Goal: Task Accomplishment & Management: Use online tool/utility

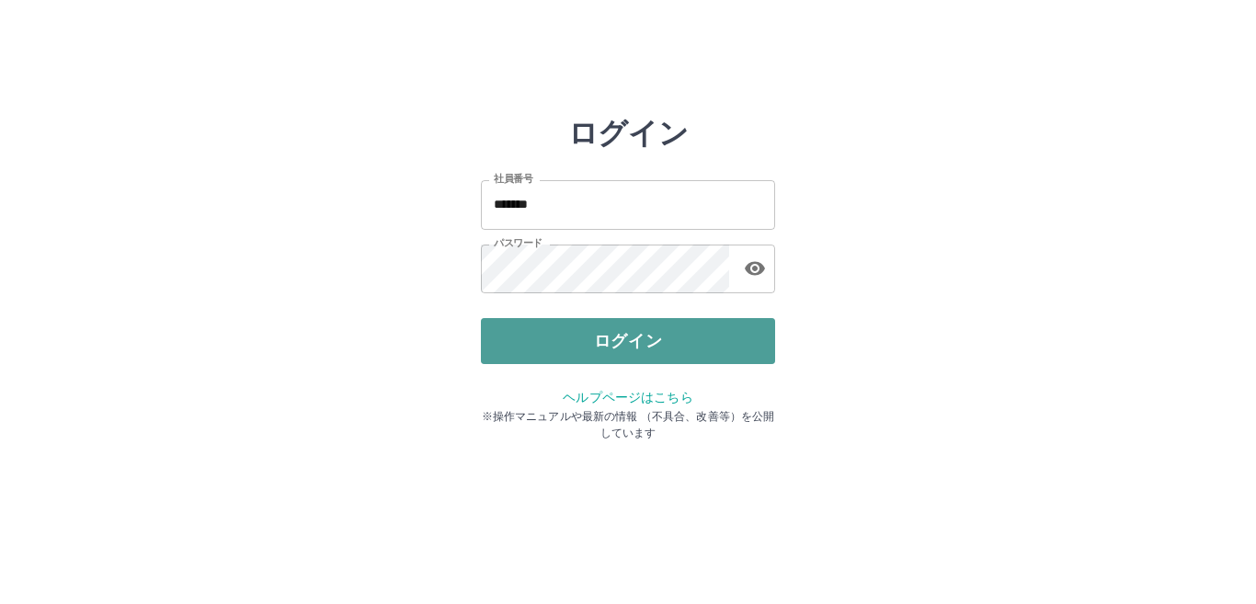
click at [617, 348] on button "ログイン" at bounding box center [628, 341] width 294 height 46
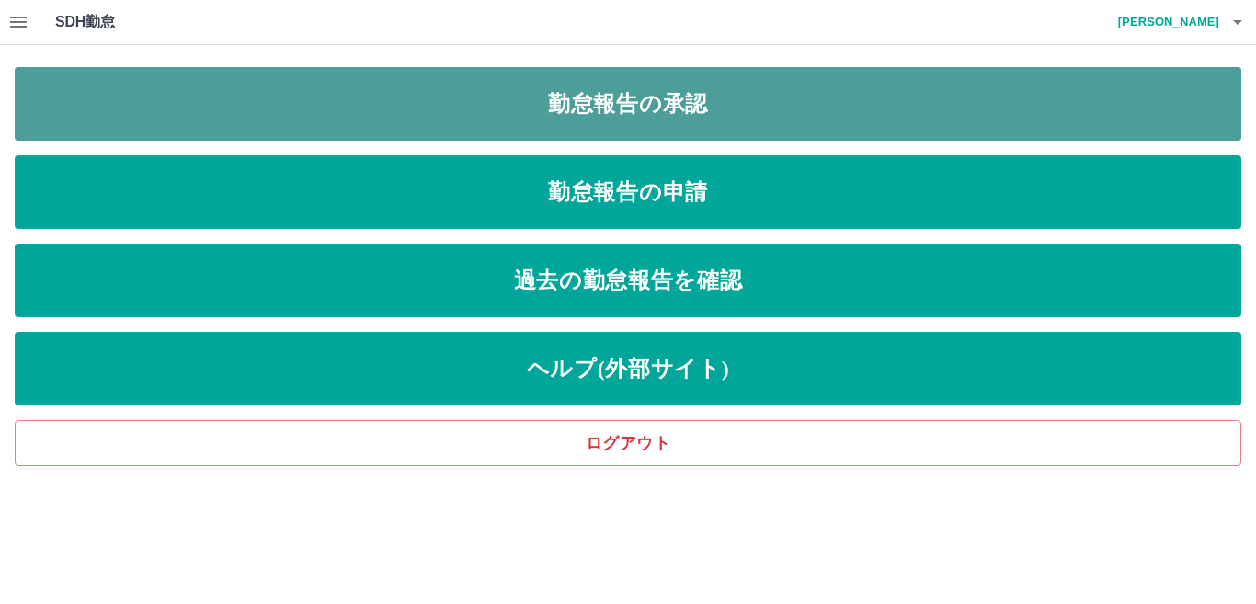
click at [664, 89] on link "勤怠報告の承認" at bounding box center [628, 104] width 1226 height 74
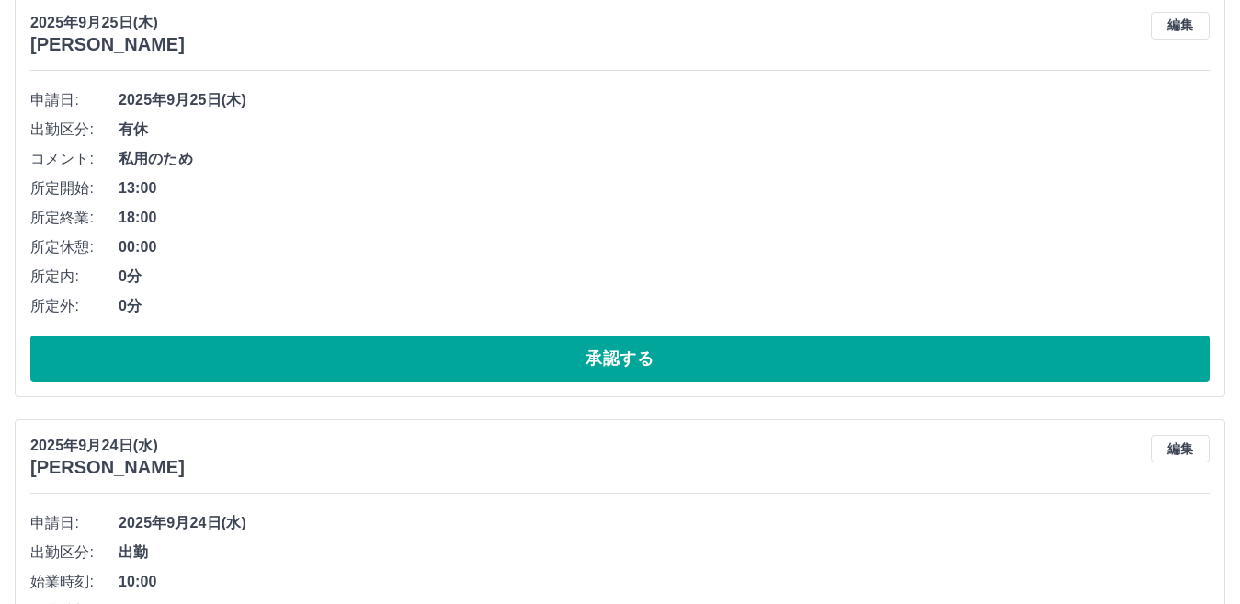
scroll to position [122, 0]
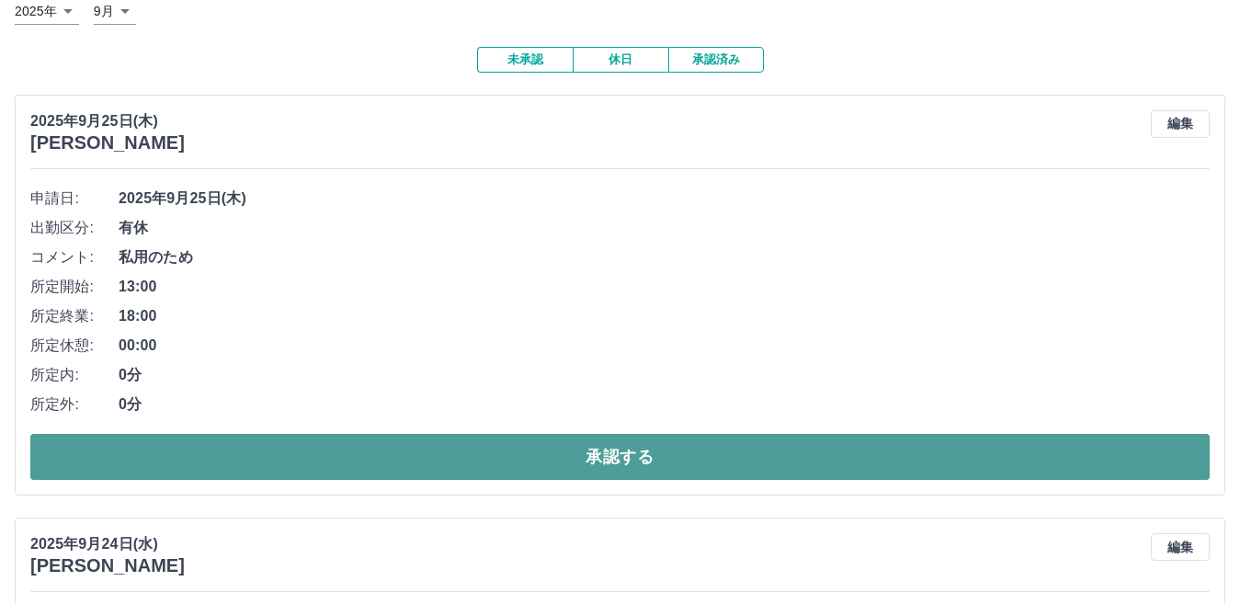
click at [492, 461] on button "承認する" at bounding box center [620, 457] width 1180 height 46
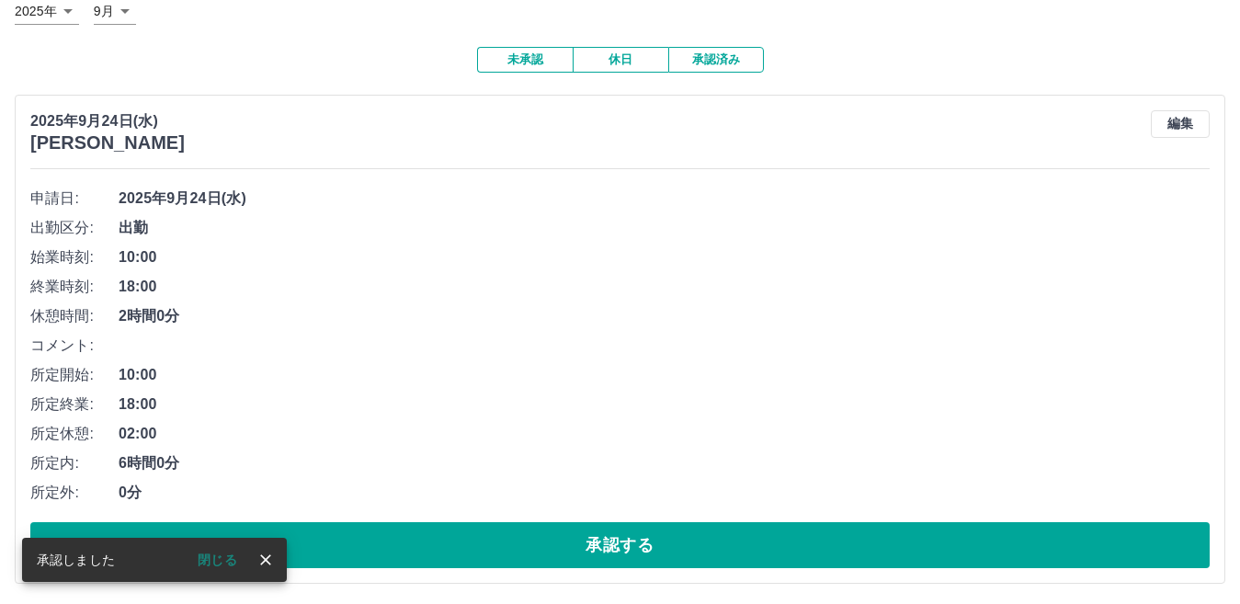
click at [263, 562] on icon "close" at bounding box center [265, 559] width 11 height 11
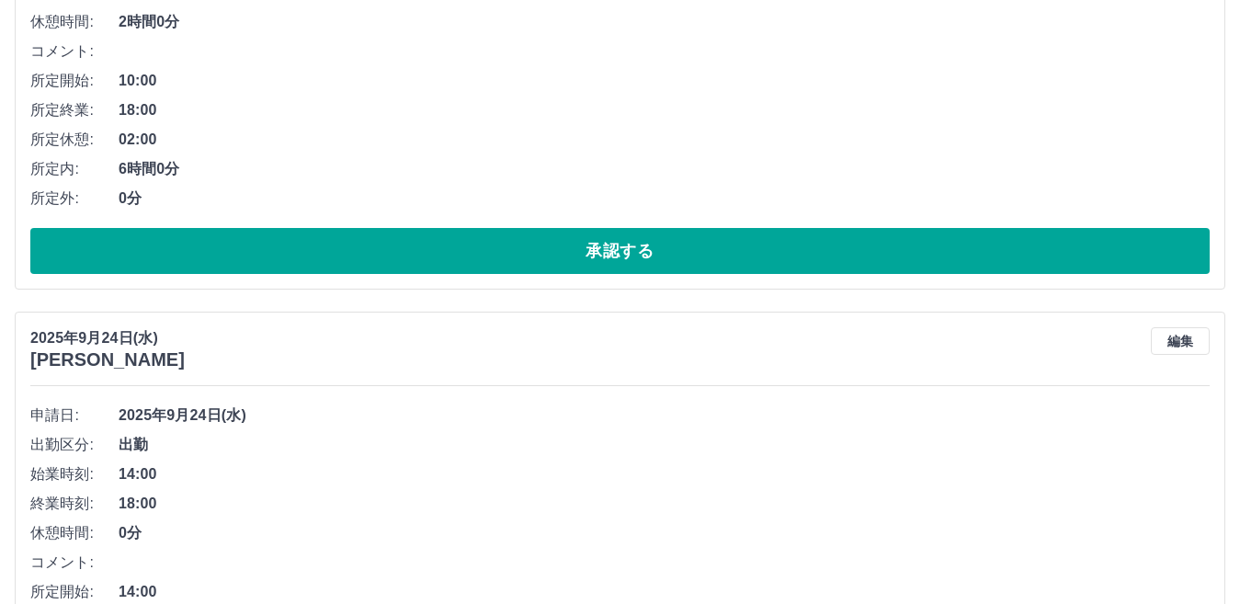
scroll to position [503, 0]
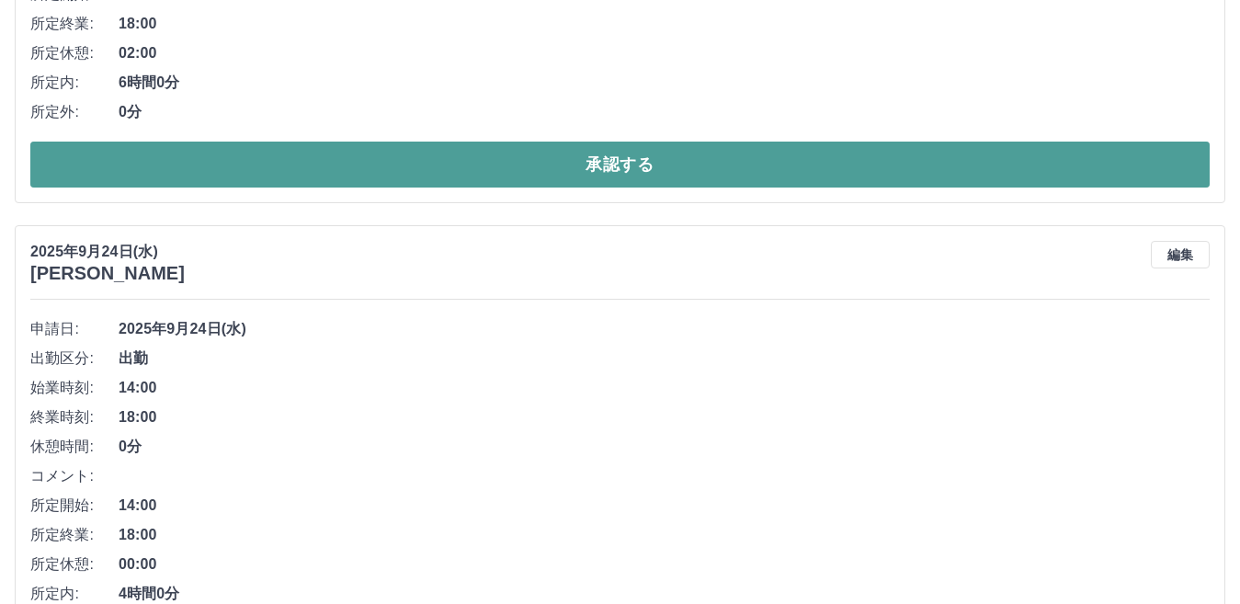
click at [332, 174] on button "承認する" at bounding box center [620, 165] width 1180 height 46
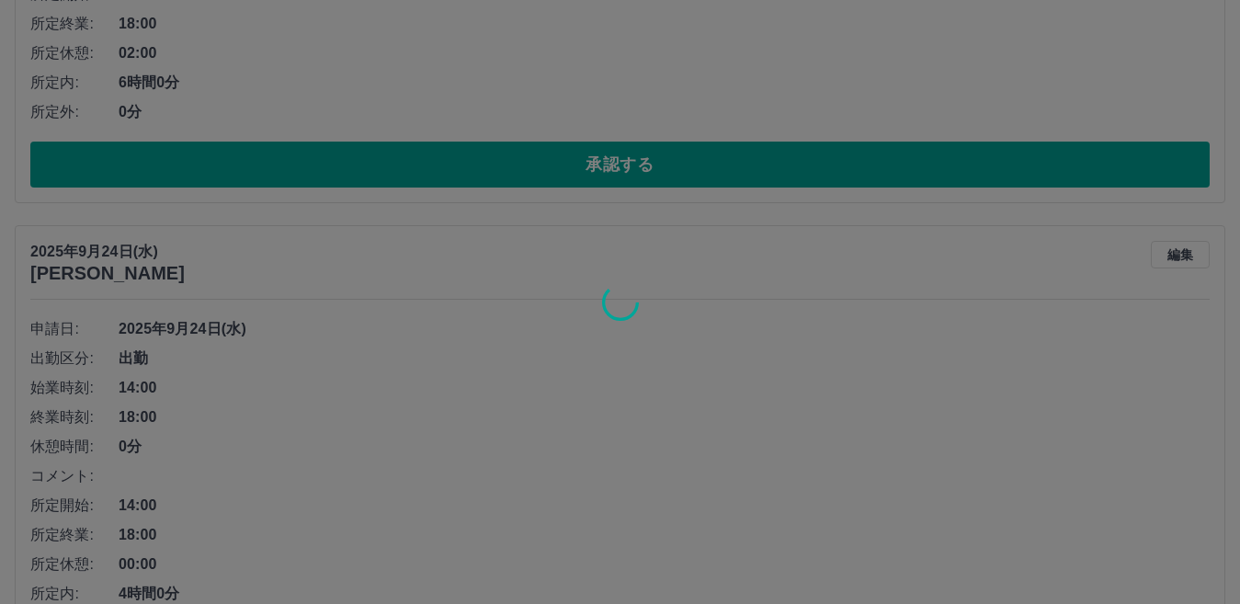
scroll to position [0, 0]
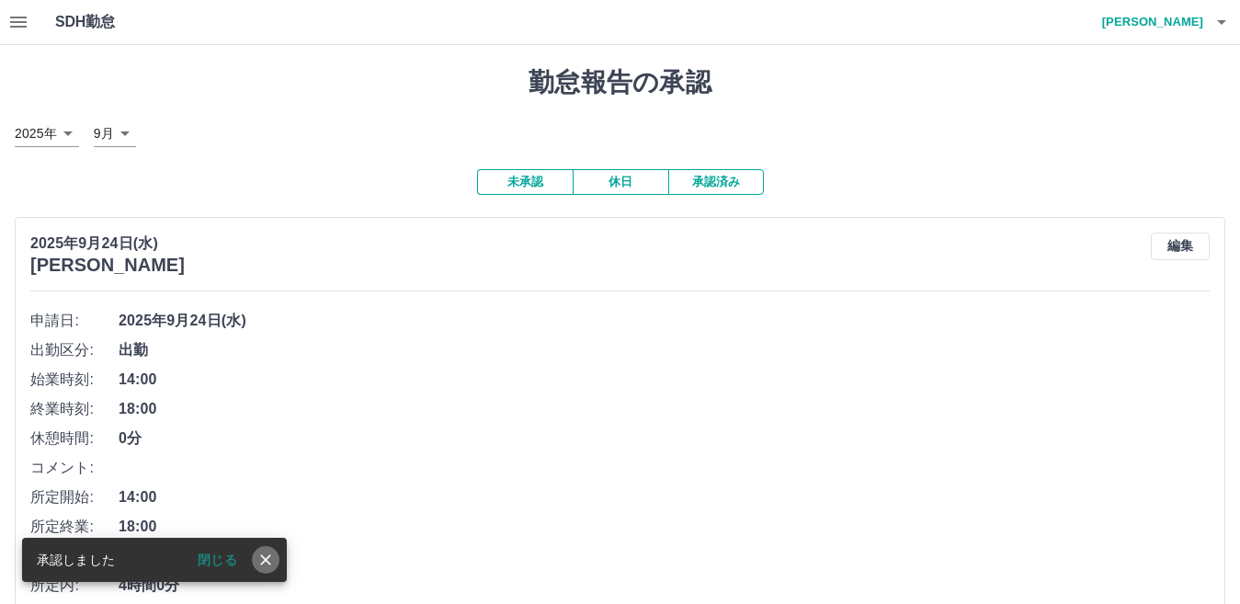
click at [265, 555] on icon "close" at bounding box center [266, 560] width 18 height 18
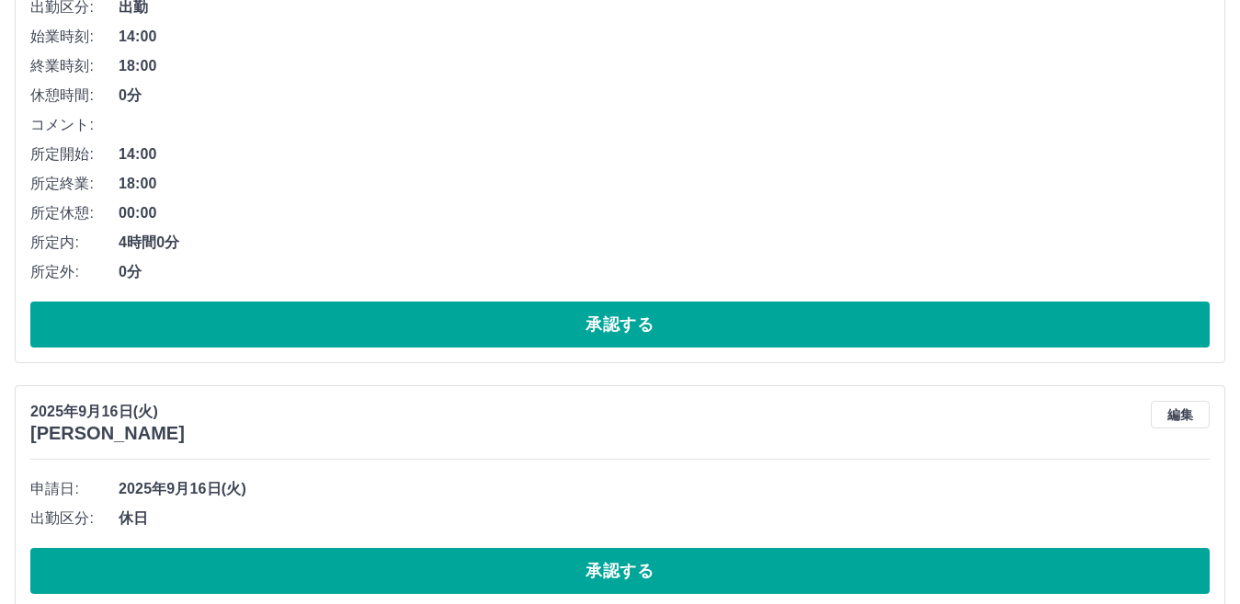
scroll to position [368, 0]
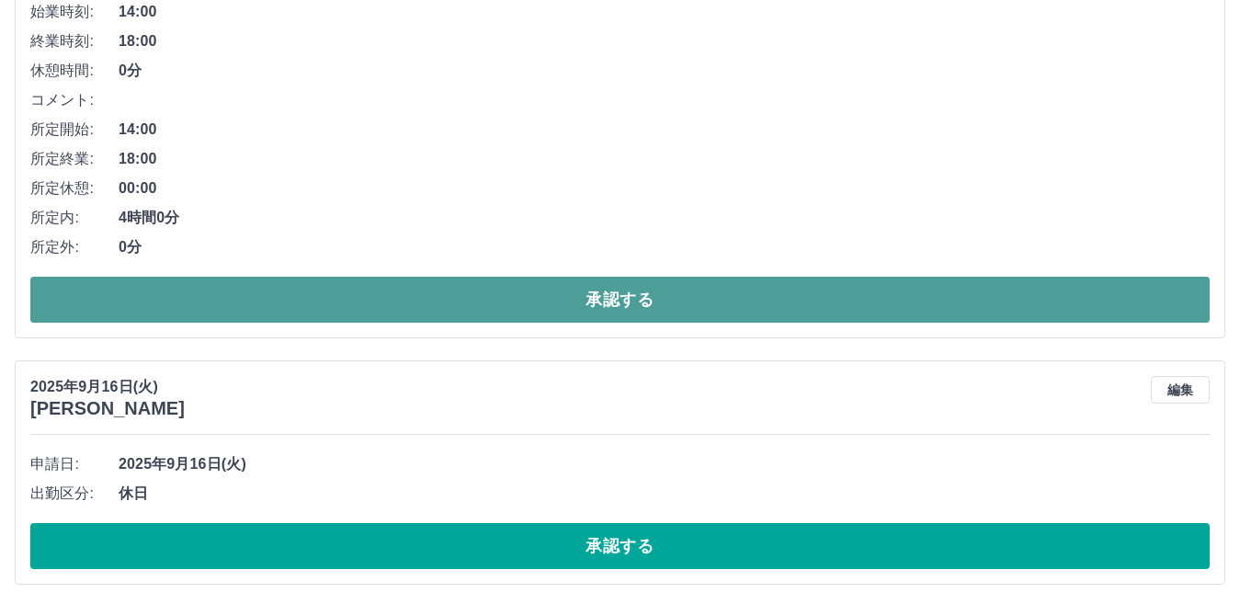
click at [261, 291] on button "承認する" at bounding box center [620, 300] width 1180 height 46
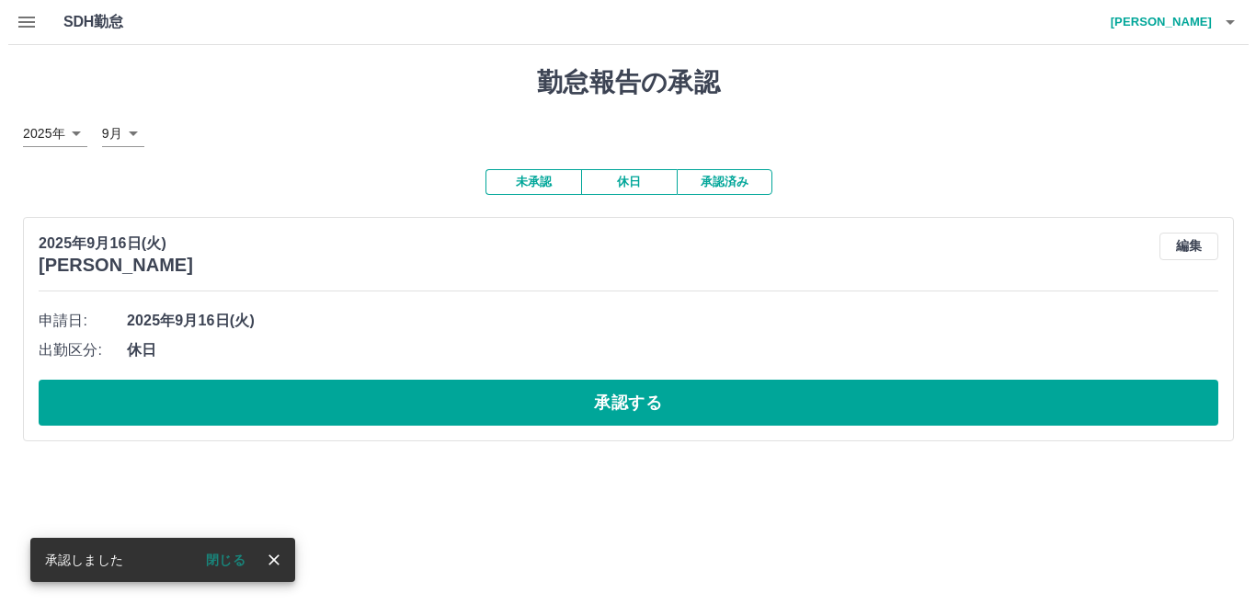
scroll to position [0, 0]
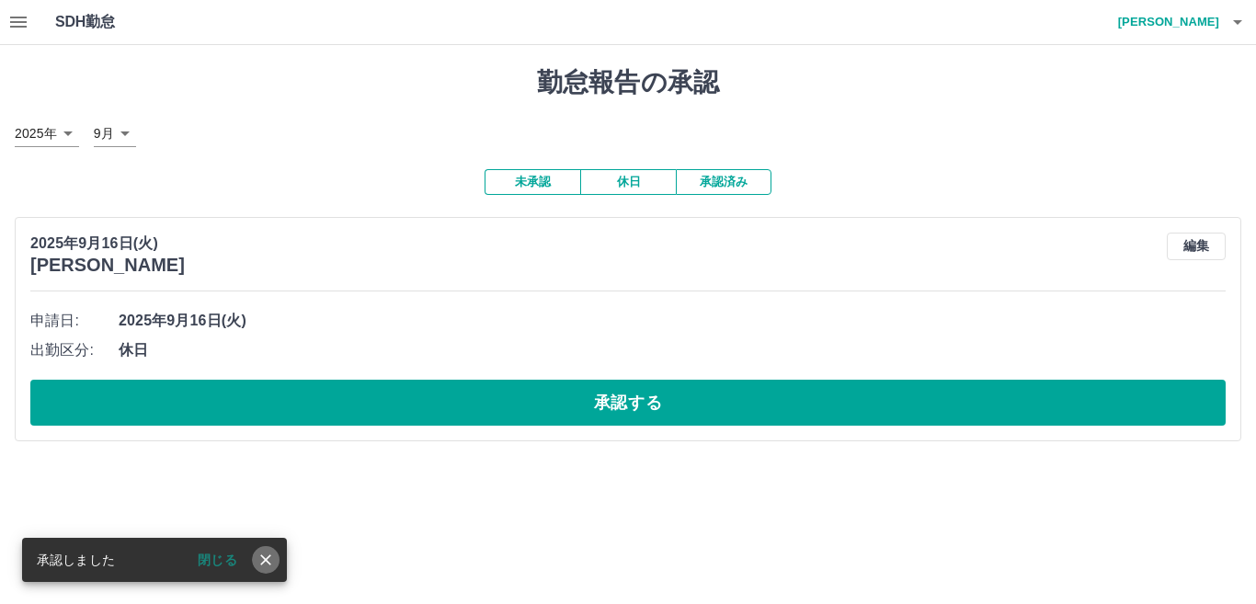
click at [268, 558] on icon "close" at bounding box center [265, 559] width 11 height 11
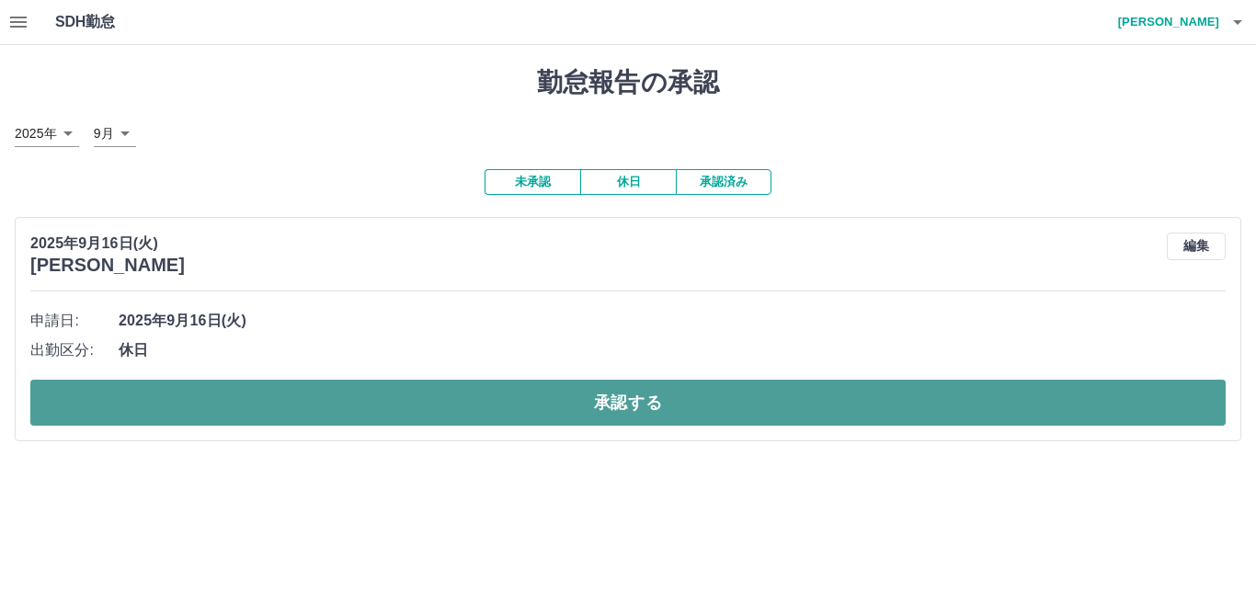
click at [298, 390] on button "承認する" at bounding box center [627, 403] width 1195 height 46
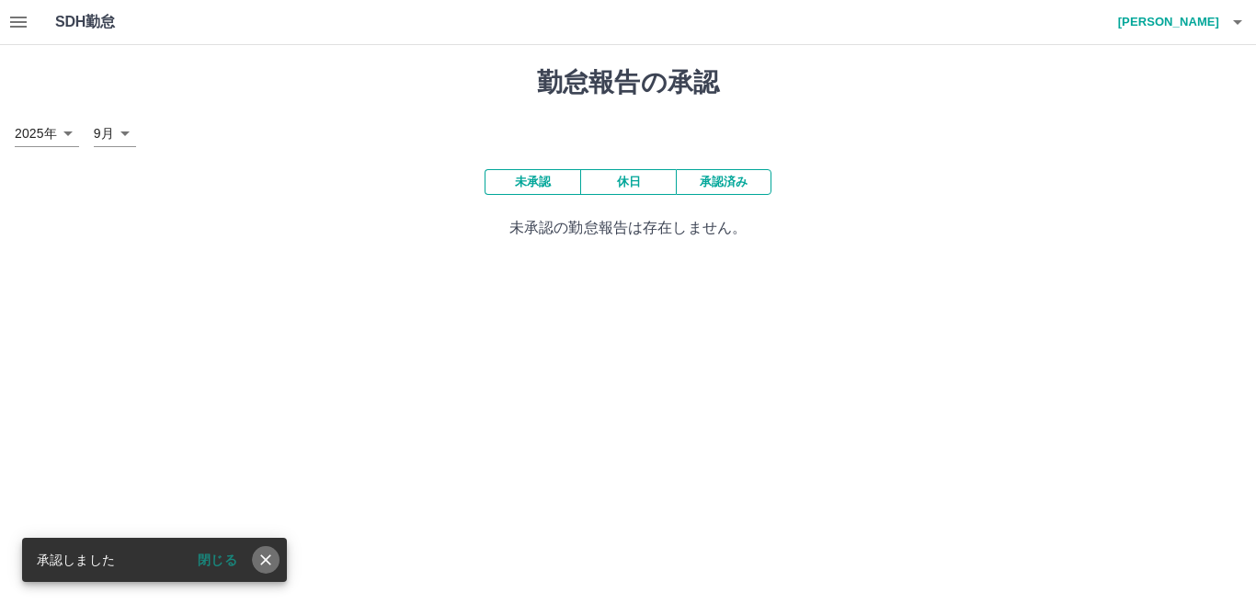
click at [263, 563] on icon "close" at bounding box center [265, 559] width 11 height 11
